Goal: Contribute content: Add original content to the website for others to see

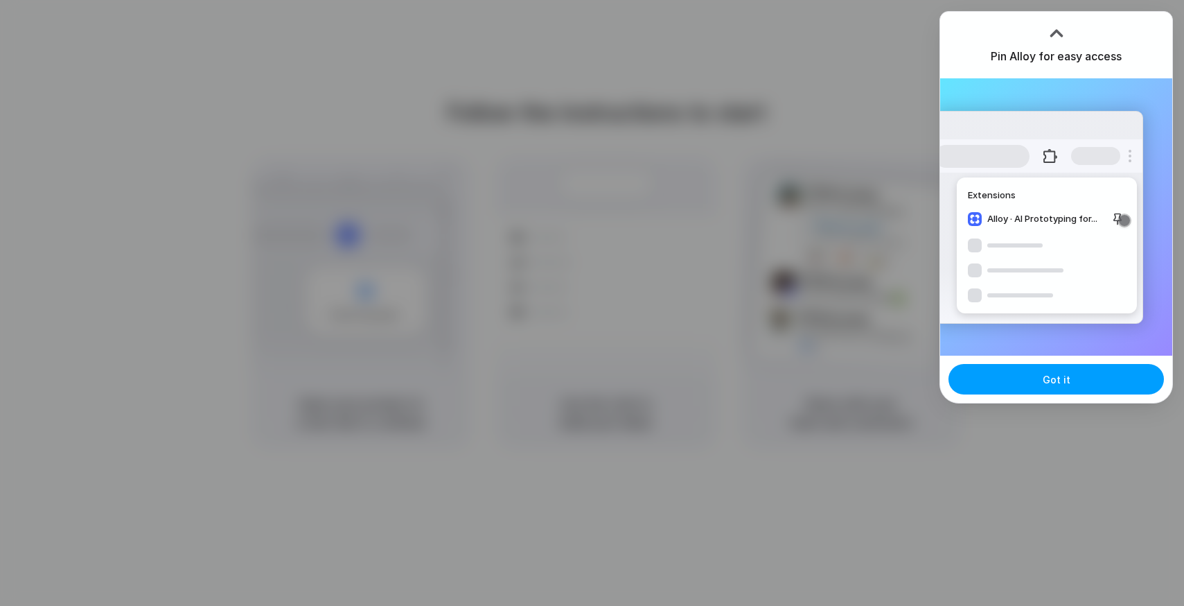
click at [1068, 378] on button "Got it" at bounding box center [1057, 379] width 216 height 30
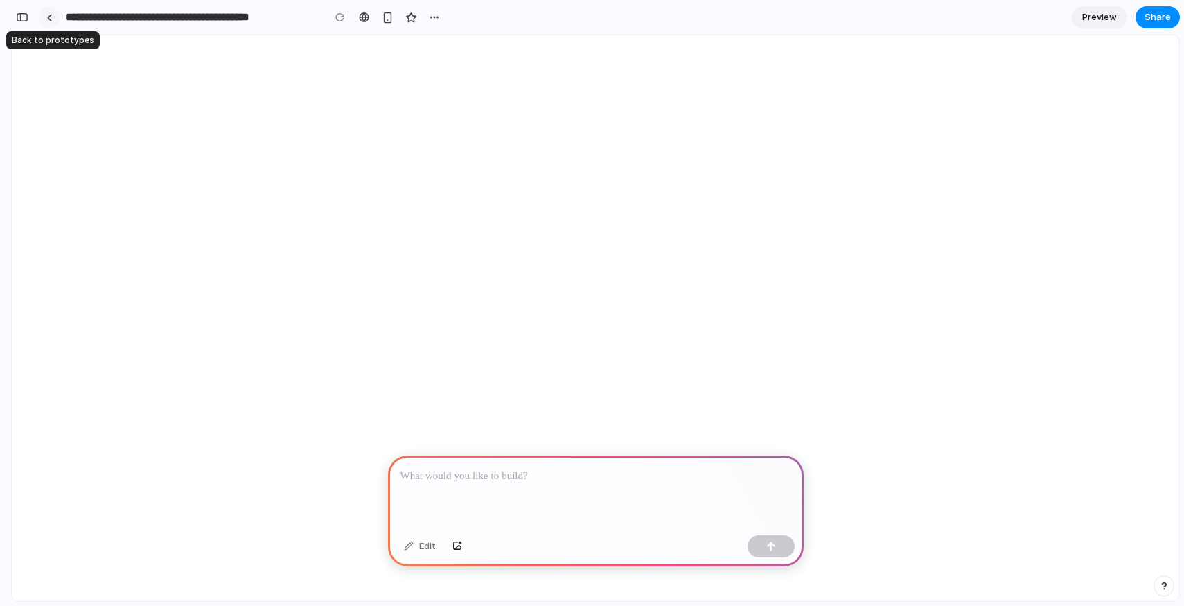
click at [52, 19] on link at bounding box center [49, 17] width 21 height 21
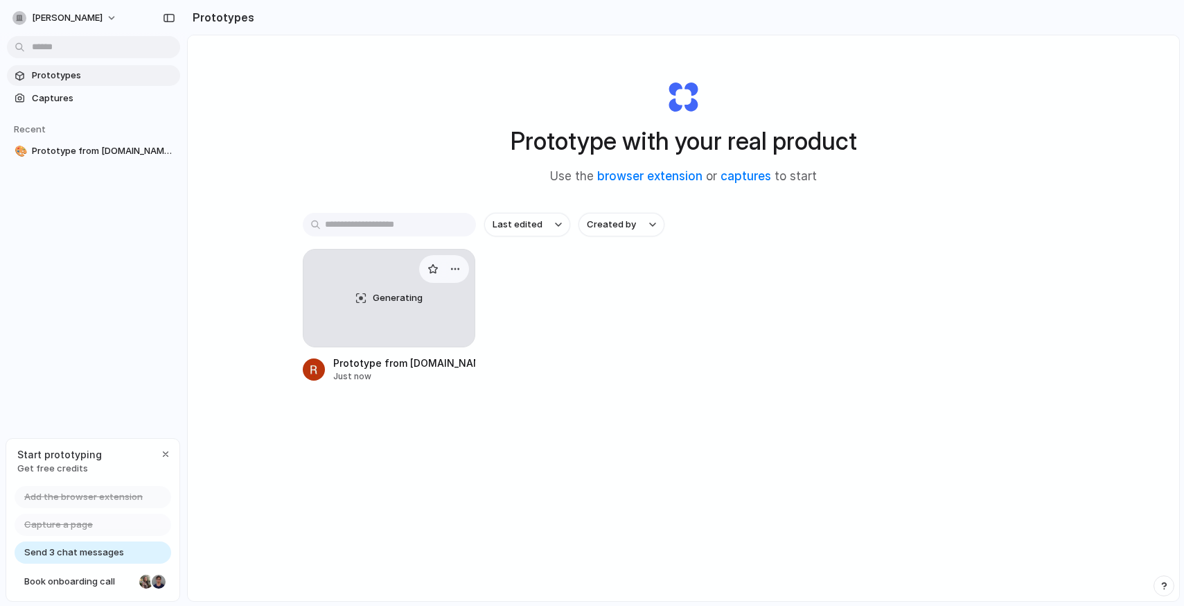
click at [383, 294] on span "Generating" at bounding box center [398, 298] width 50 height 14
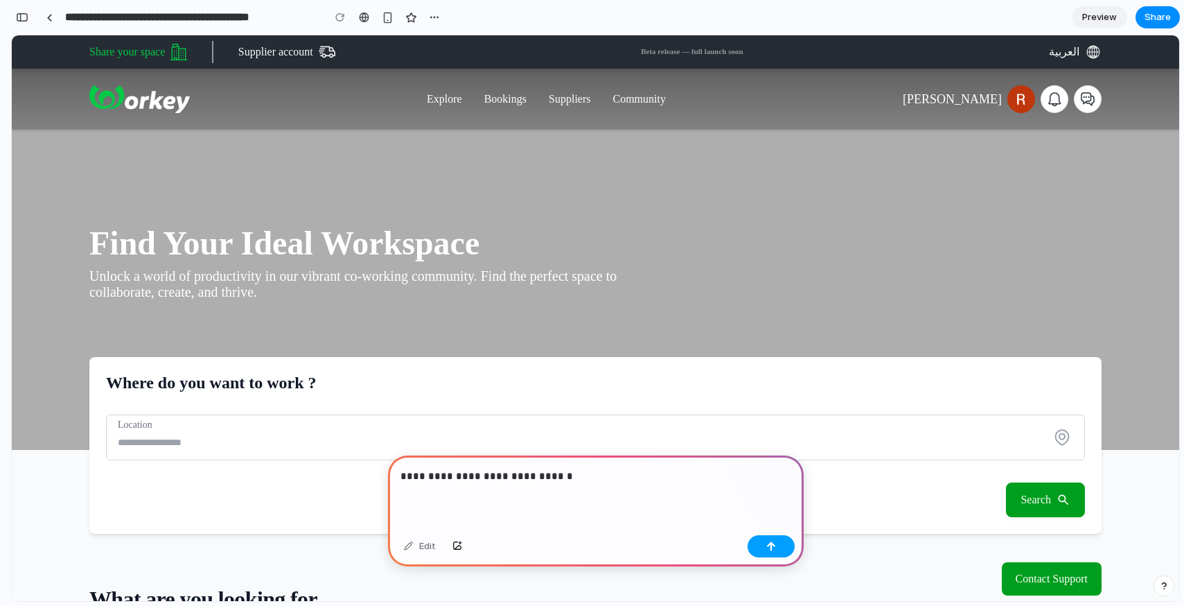
click at [776, 549] on button "button" at bounding box center [771, 546] width 47 height 22
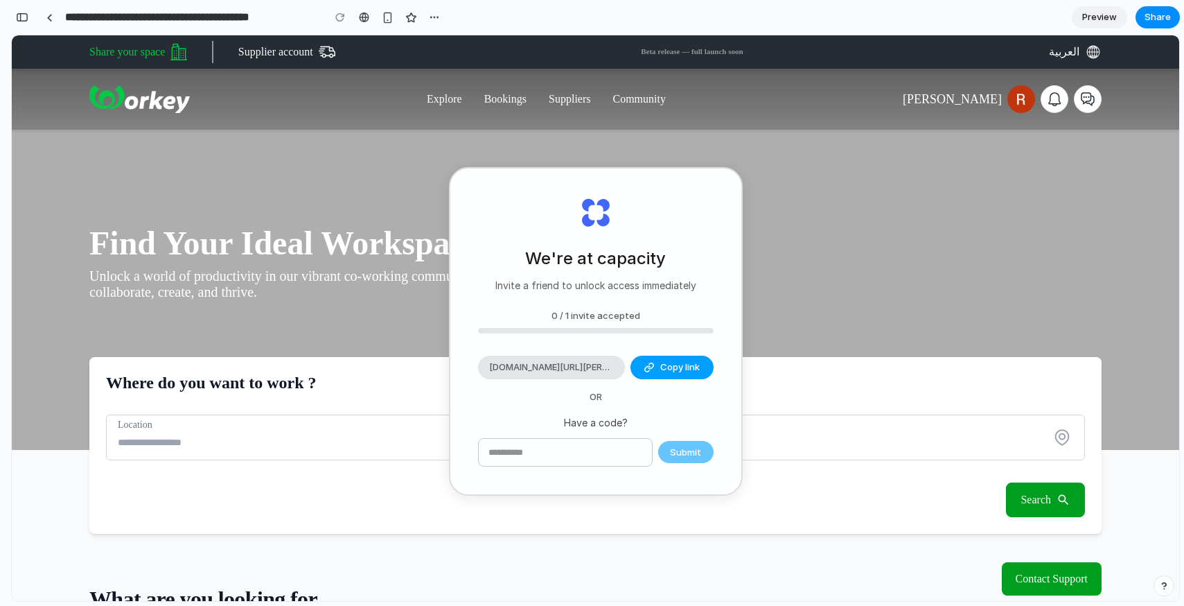
click at [663, 374] on button "Copy link" at bounding box center [672, 368] width 83 height 24
click at [610, 147] on div "Find Your Ideal Workspace Unlock a world of productivity in our vibrant co-work…" at bounding box center [596, 259] width 1168 height 381
click at [505, 246] on div "We're at capacity Invite a friend to unlock access immediately" at bounding box center [596, 269] width 201 height 46
click at [844, 131] on div "Find Your Ideal Workspace Unlock a world of productivity in our vibrant co-work…" at bounding box center [596, 259] width 1168 height 381
click at [572, 439] on input "text" at bounding box center [565, 453] width 173 height 28
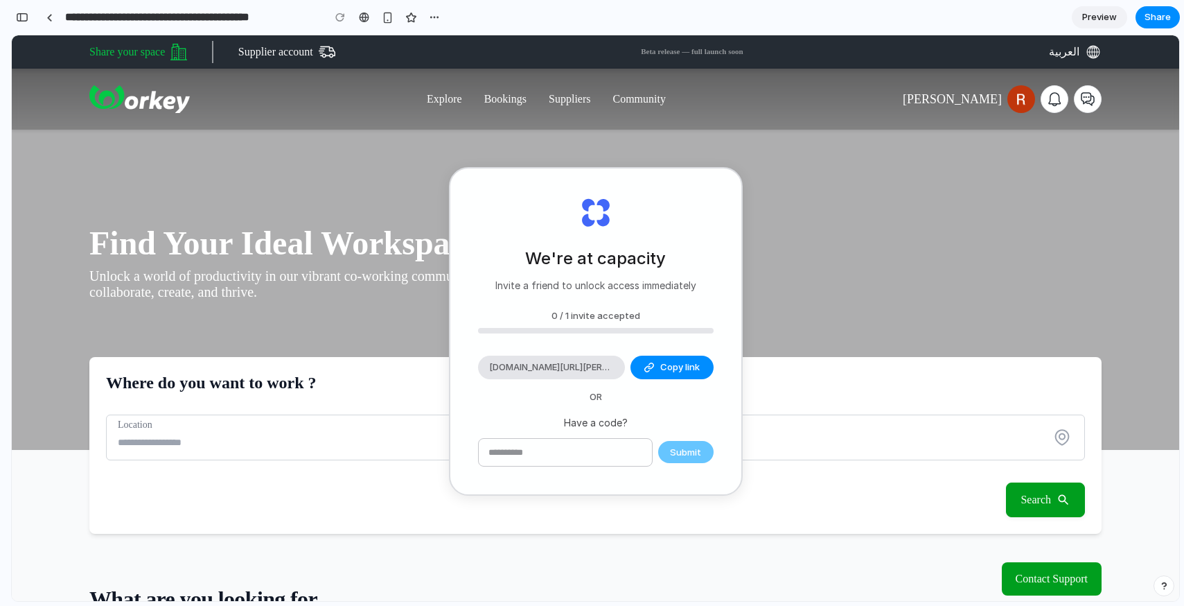
click at [572, 439] on input "text" at bounding box center [565, 453] width 173 height 28
type input "****"
click at [678, 464] on div "**** Submit" at bounding box center [596, 452] width 236 height 29
click at [681, 446] on span "Submit" at bounding box center [685, 453] width 31 height 14
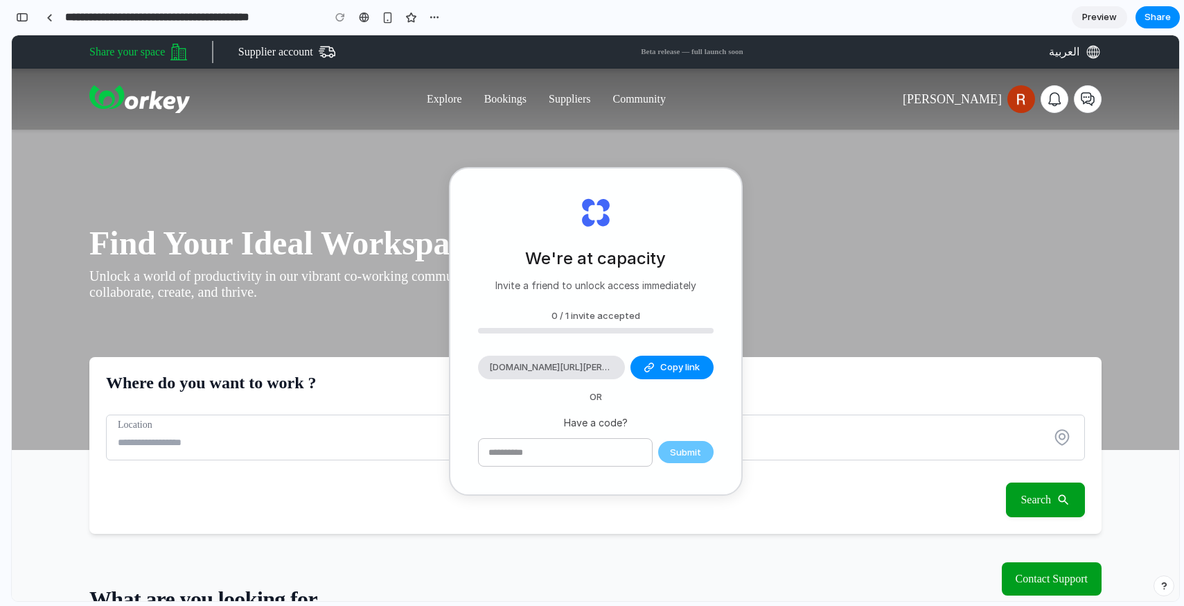
click at [529, 518] on div "We're at capacity Invite a friend to unlock access immediately 0 / 1 invite acc…" at bounding box center [596, 402] width 294 height 329
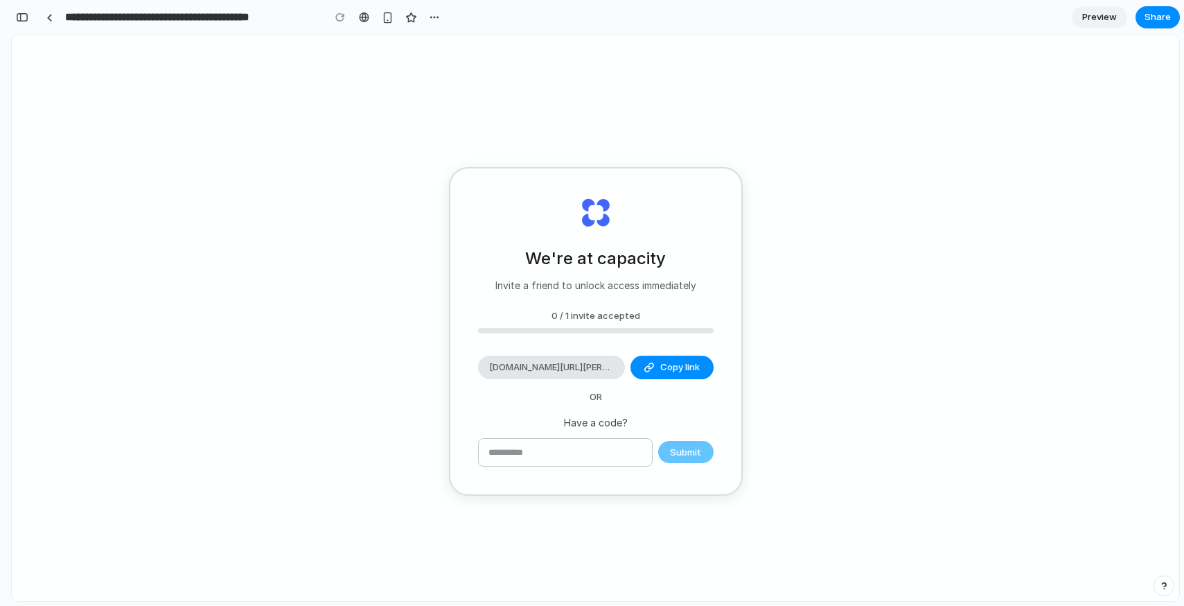
type input "**********"
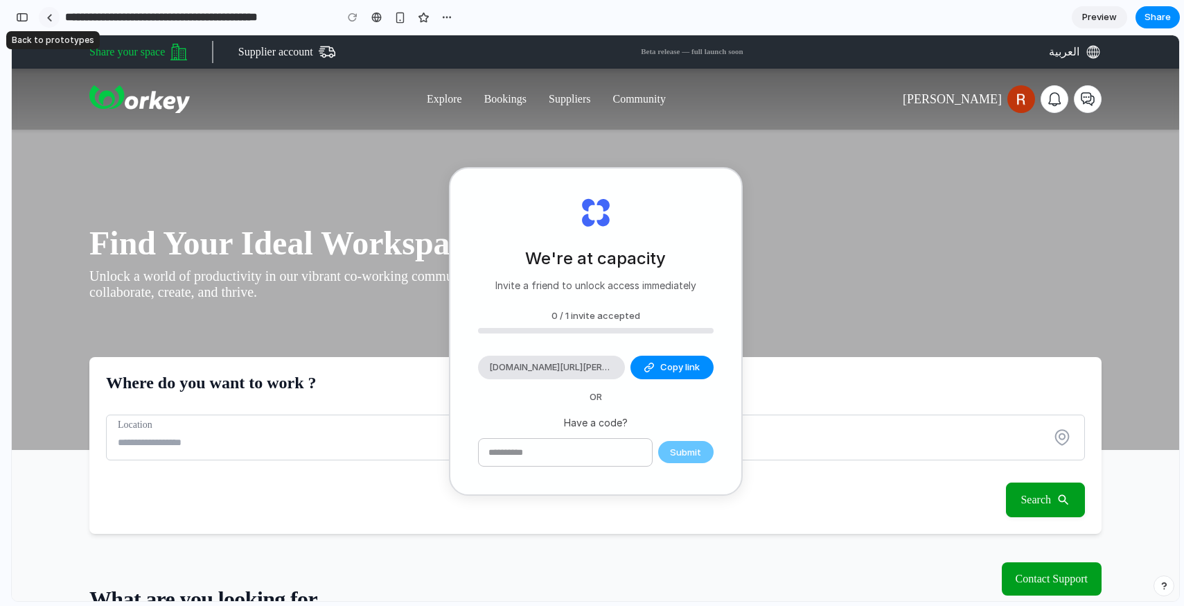
click at [50, 19] on div at bounding box center [49, 18] width 6 height 8
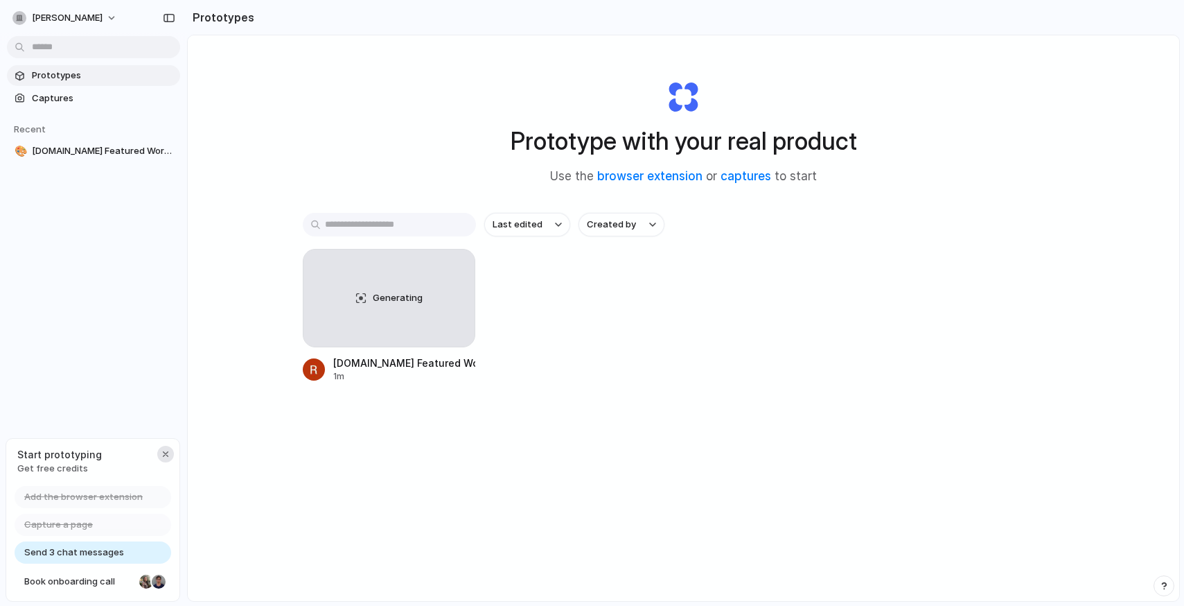
click at [164, 447] on button "button" at bounding box center [165, 454] width 17 height 17
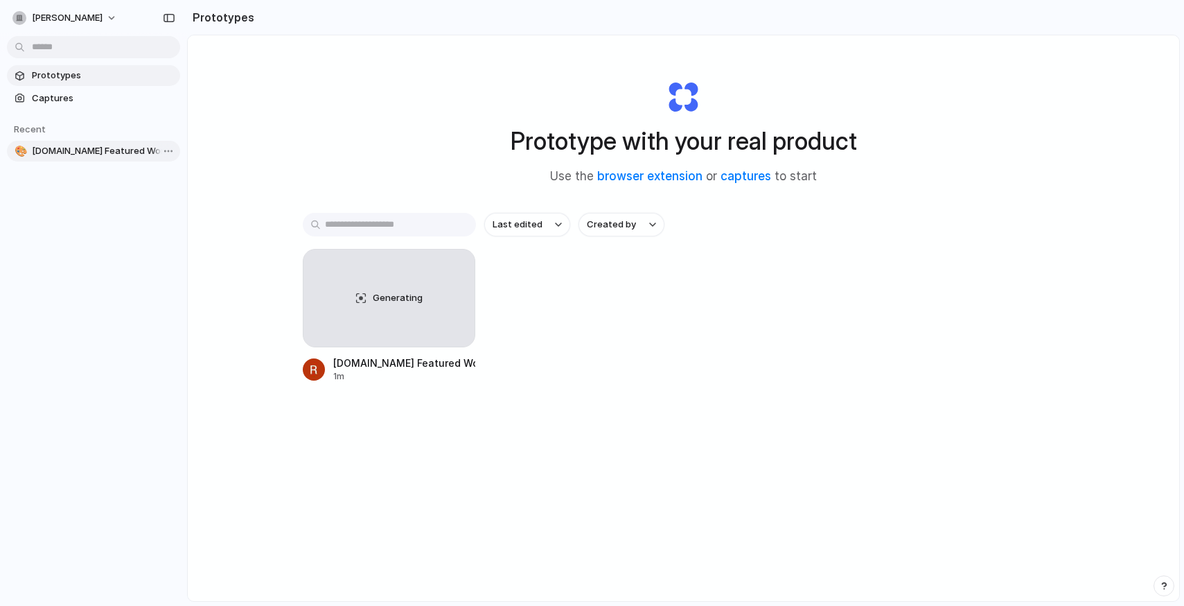
click at [112, 150] on span "Workey.sa Featured Workspaces with GRO Section" at bounding box center [103, 151] width 143 height 14
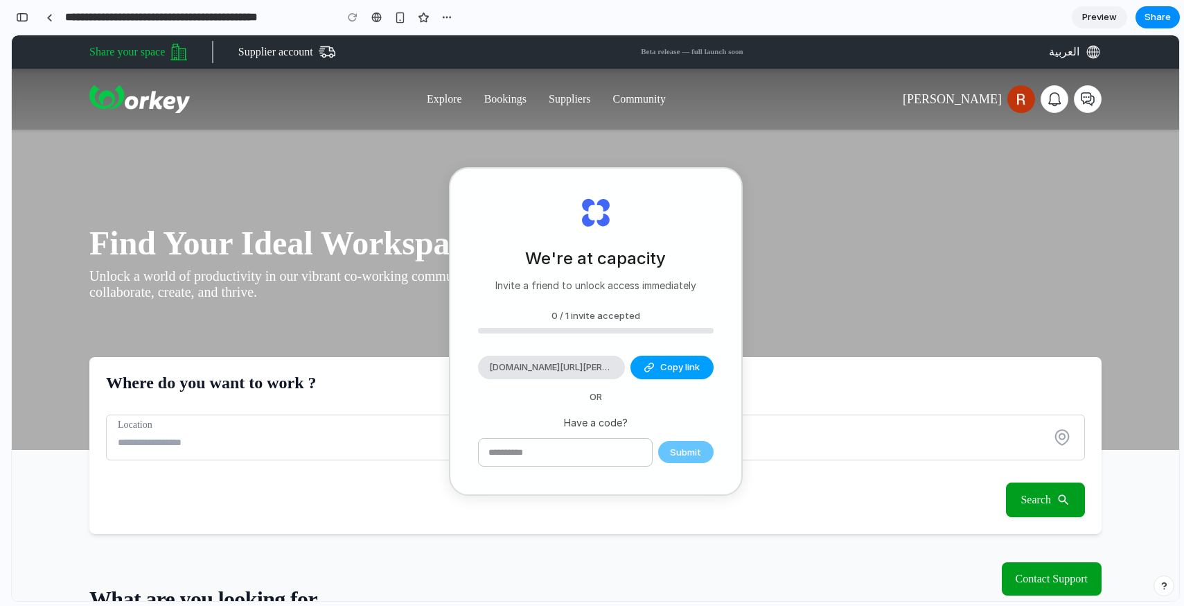
click at [672, 368] on span "Copy link" at bounding box center [680, 367] width 40 height 14
click at [703, 173] on div "We're at capacity Invite a friend to unlock access immediately 0 / 1 invite acc…" at bounding box center [595, 331] width 291 height 326
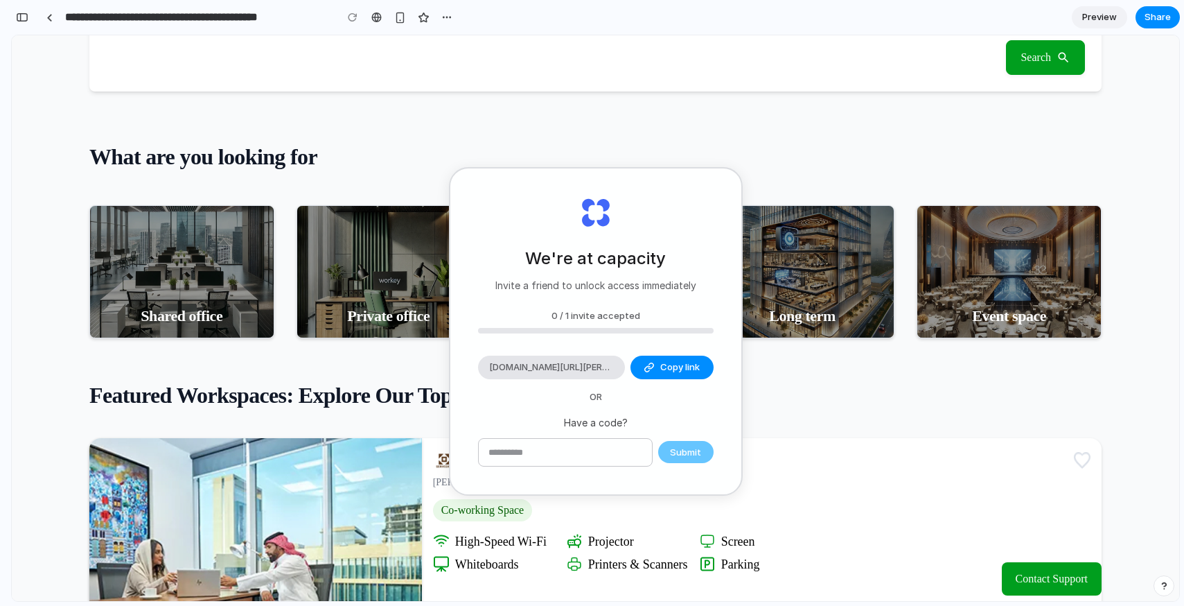
scroll to position [449, 0]
